Goal: Check status: Check status

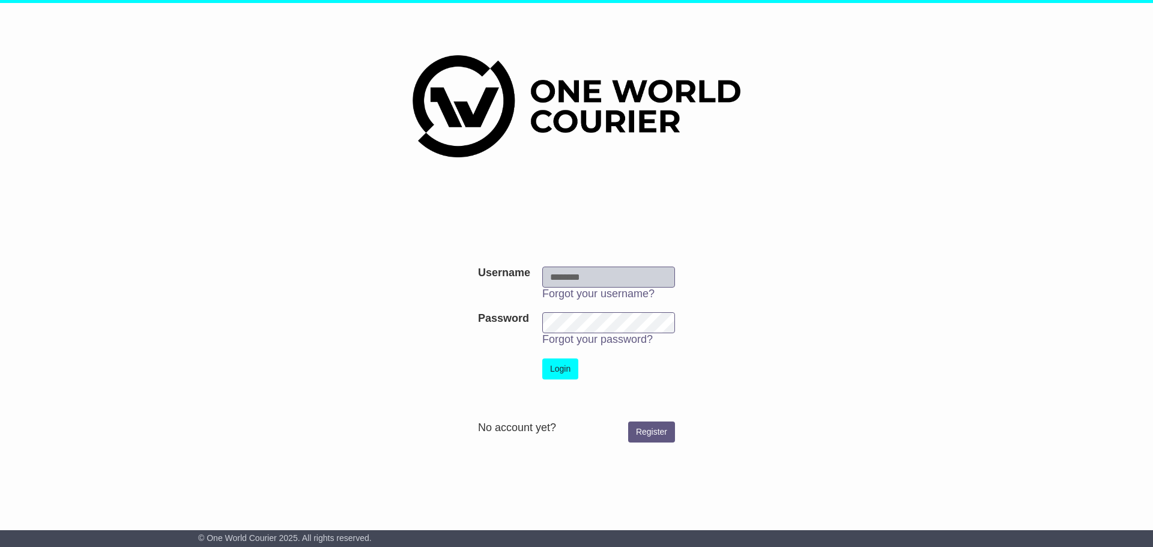
click at [617, 279] on input "Username" at bounding box center [608, 277] width 133 height 21
type input "**********"
click at [559, 364] on button "Login" at bounding box center [560, 368] width 36 height 21
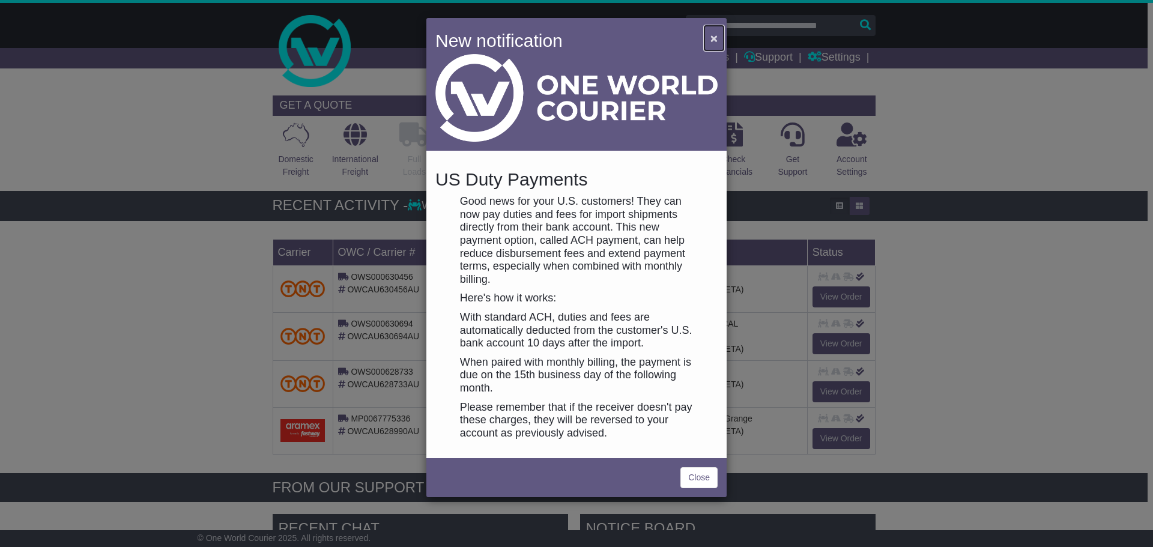
click at [715, 37] on span "×" at bounding box center [713, 38] width 7 height 14
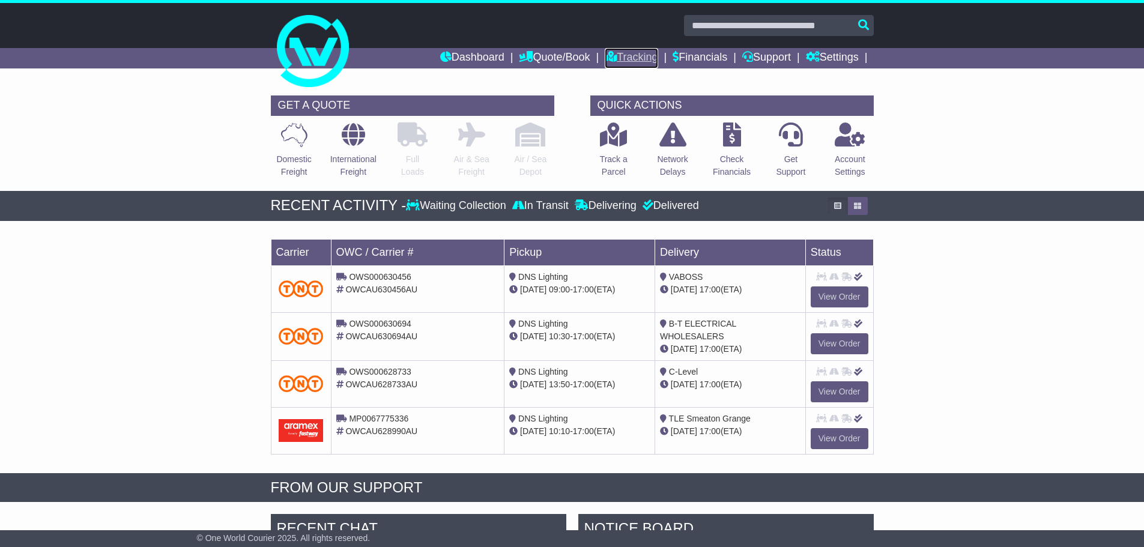
click at [630, 53] on link "Tracking" at bounding box center [630, 58] width 53 height 20
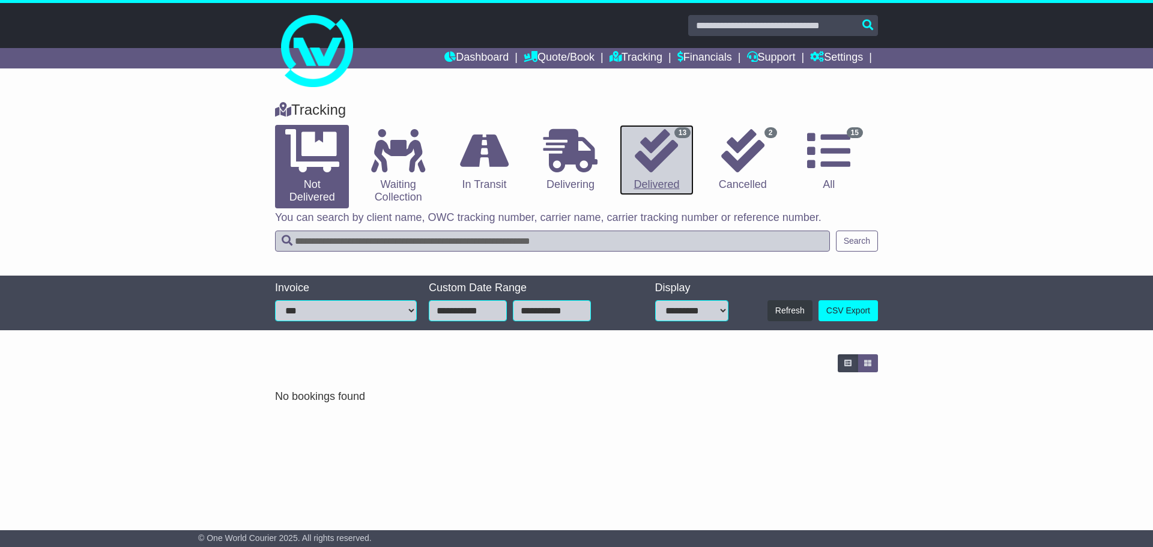
click at [652, 151] on icon at bounding box center [655, 150] width 43 height 43
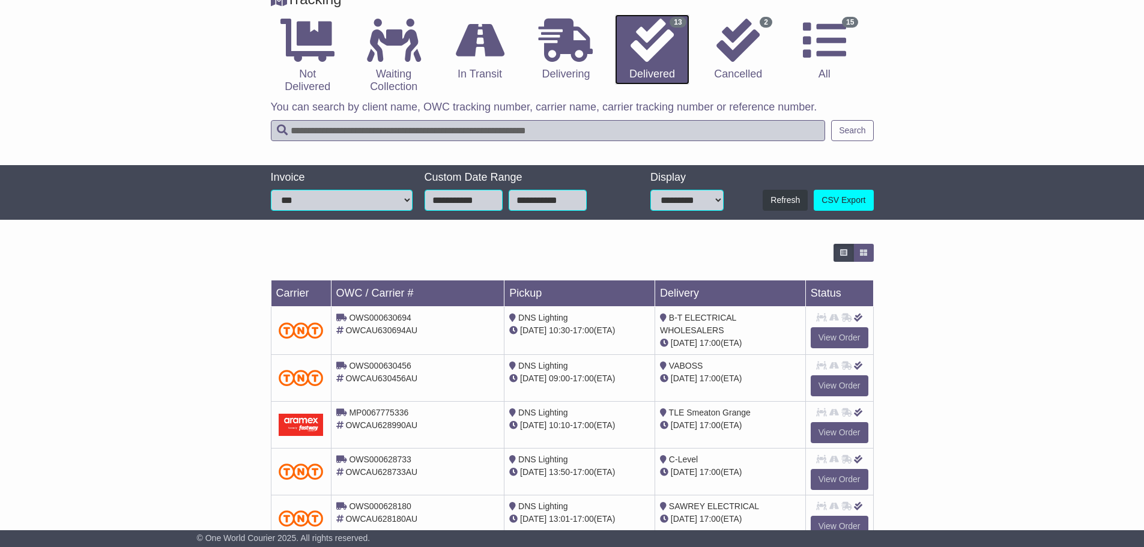
scroll to position [120, 0]
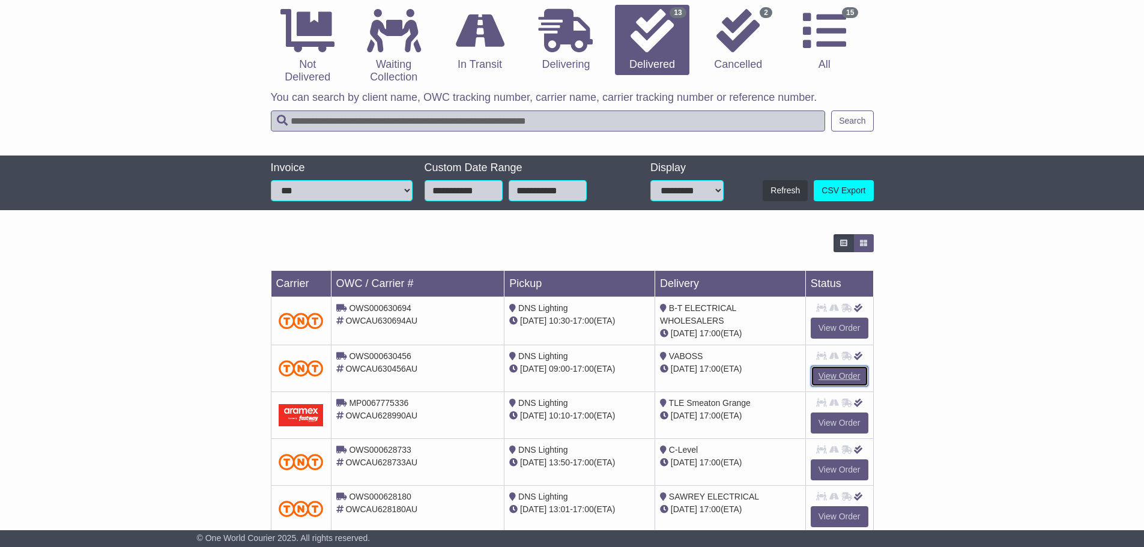
click at [831, 367] on link "View Order" at bounding box center [839, 376] width 58 height 21
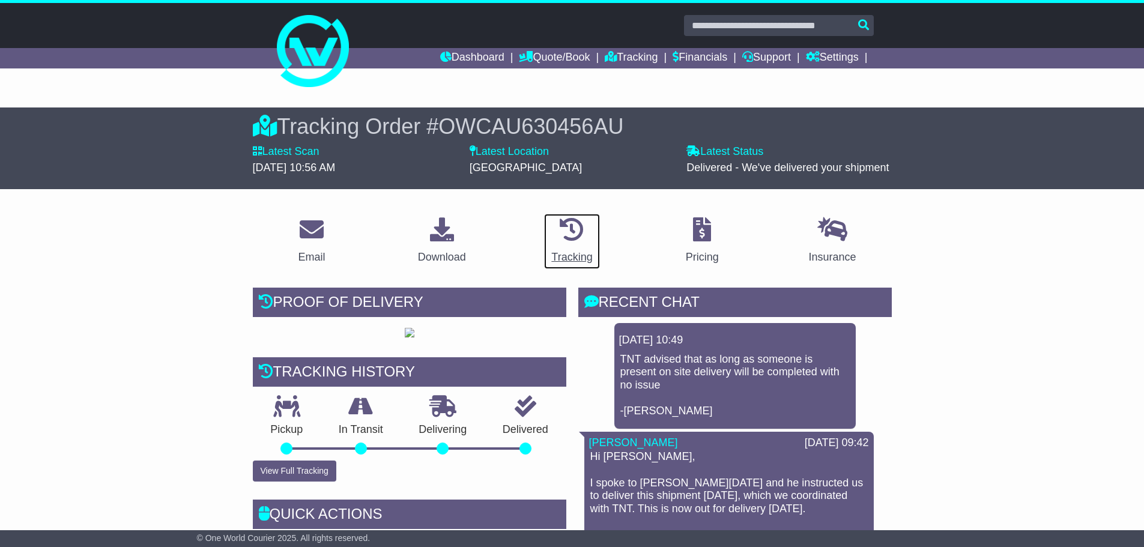
click at [567, 256] on div "Tracking" at bounding box center [571, 257] width 41 height 16
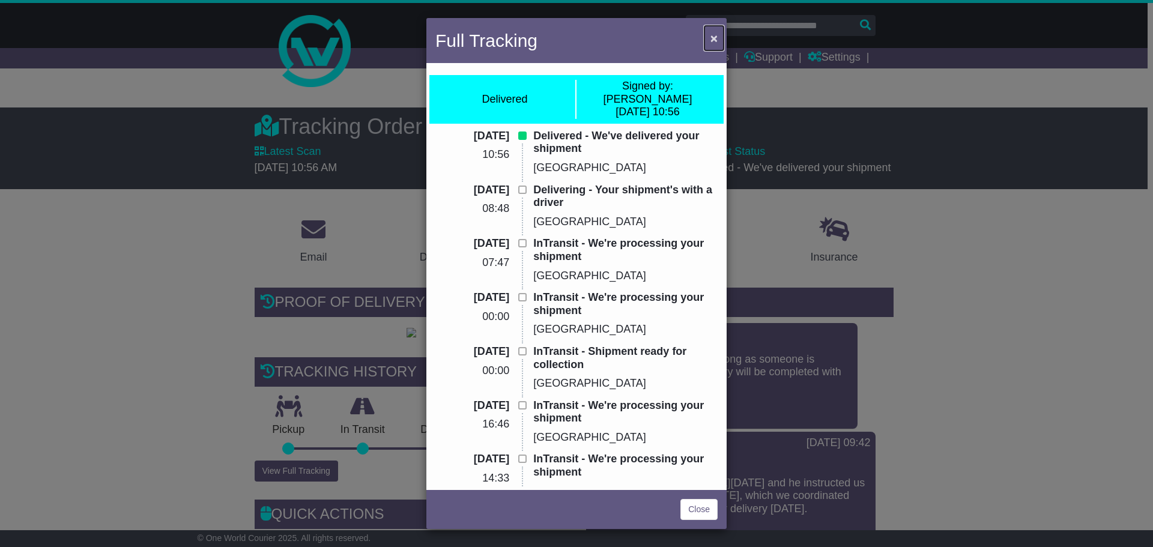
click at [713, 37] on span "×" at bounding box center [713, 38] width 7 height 14
